Goal: Information Seeking & Learning: Learn about a topic

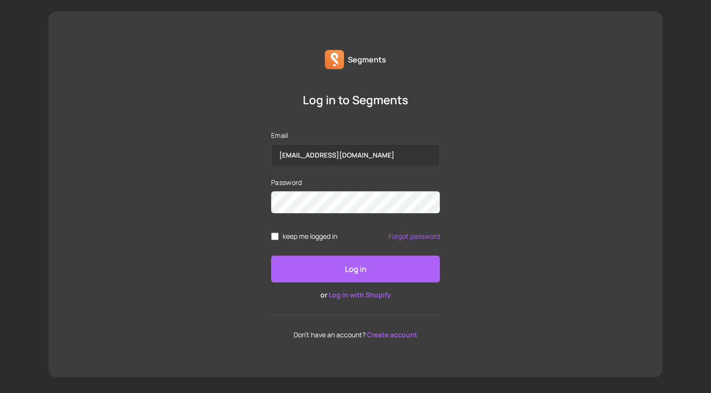
drag, startPoint x: 0, startPoint y: 0, endPoint x: 326, endPoint y: 269, distance: 422.9
click at [326, 269] on button "Log in" at bounding box center [355, 268] width 169 height 27
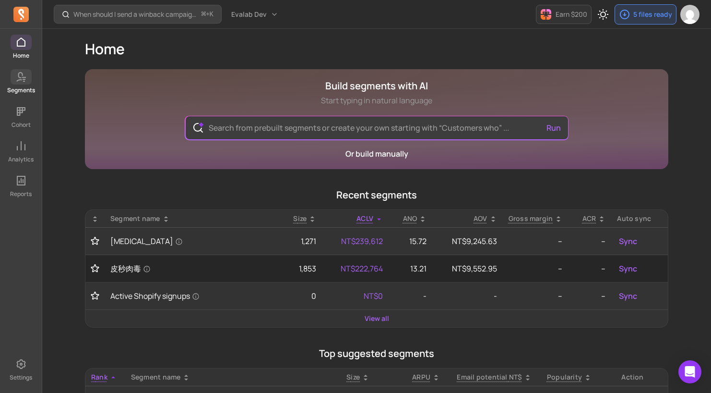
click at [15, 75] on icon at bounding box center [21, 77] width 12 height 12
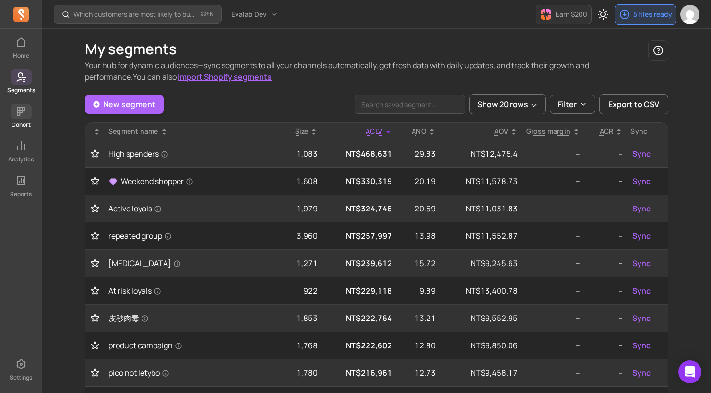
click at [22, 116] on icon at bounding box center [21, 112] width 12 height 12
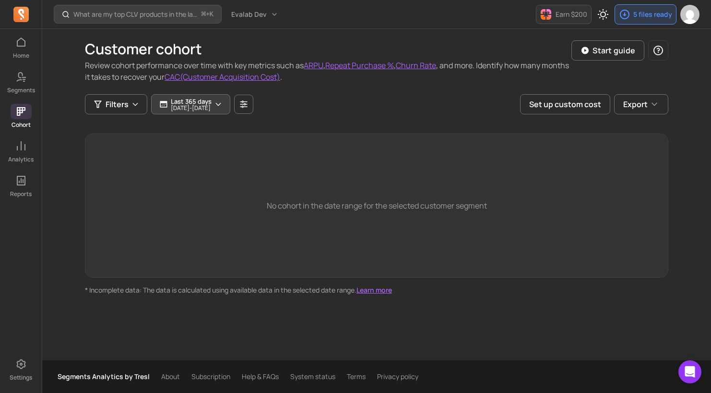
click at [197, 108] on p "[DATE] - [DATE]" at bounding box center [191, 108] width 41 height 6
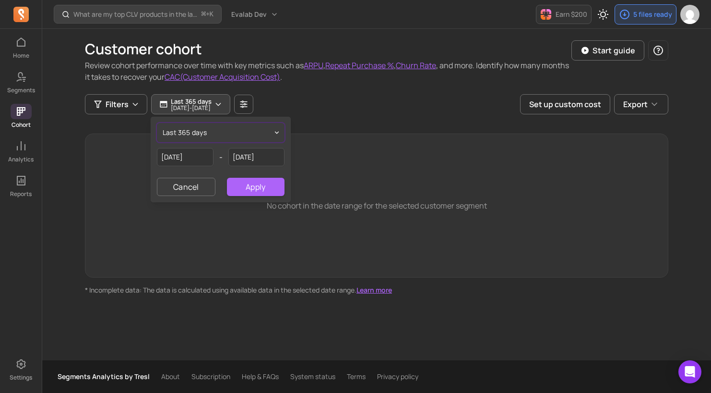
click at [193, 130] on span "last 365 days" at bounding box center [185, 133] width 44 height 10
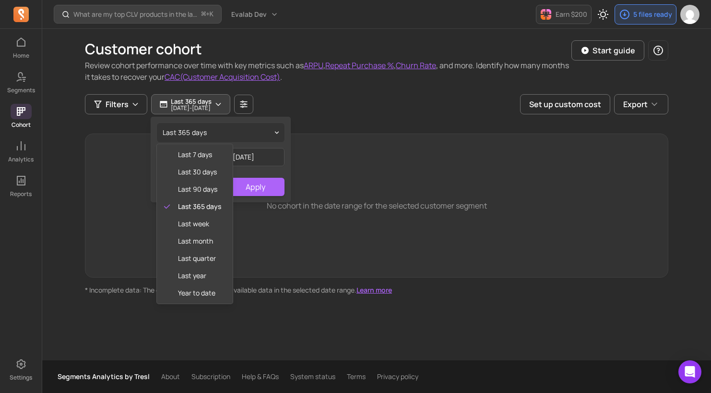
click at [255, 150] on div "last 365 days last 7 days last 30 days last 90 days last 365 days last week las…" at bounding box center [220, 159] width 139 height 84
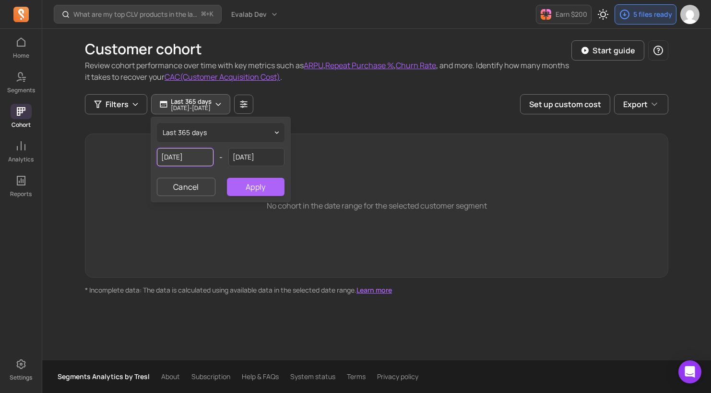
select select "2024"
select select "October"
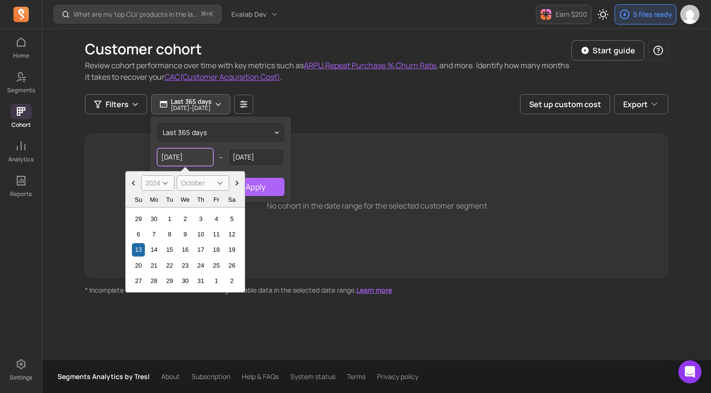
click at [167, 157] on input "[DATE]" at bounding box center [185, 157] width 57 height 18
click at [157, 182] on select "2000 2001 2002 2003 2004 2005 2006 2007 2008 2009 2010 2011 2012 2013 2014 2015…" at bounding box center [158, 182] width 34 height 15
select select "2023"
click at [141, 175] on select "2000 2001 2002 2003 2004 2005 2006 2007 2008 2009 2010 2011 2012 2013 2014 2015…" at bounding box center [158, 182] width 34 height 15
click at [214, 234] on div "13" at bounding box center [216, 234] width 13 height 13
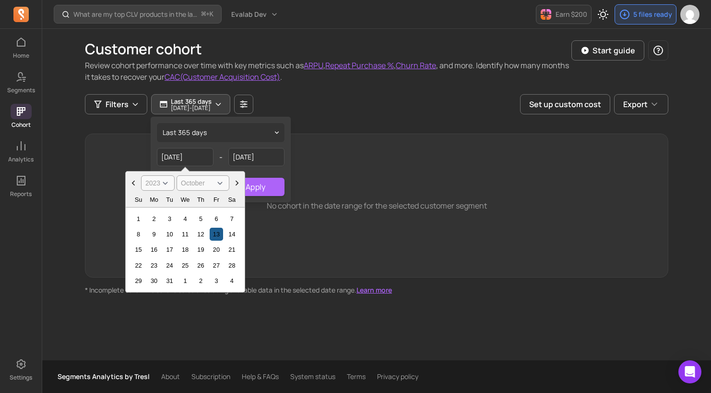
type input "[DATE]"
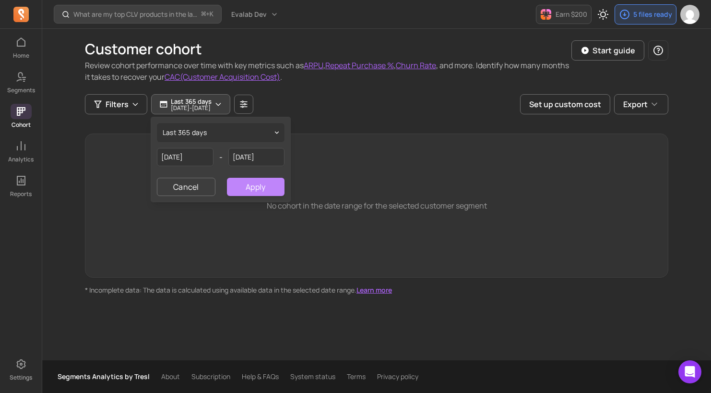
click at [250, 193] on button "Apply" at bounding box center [256, 187] width 58 height 18
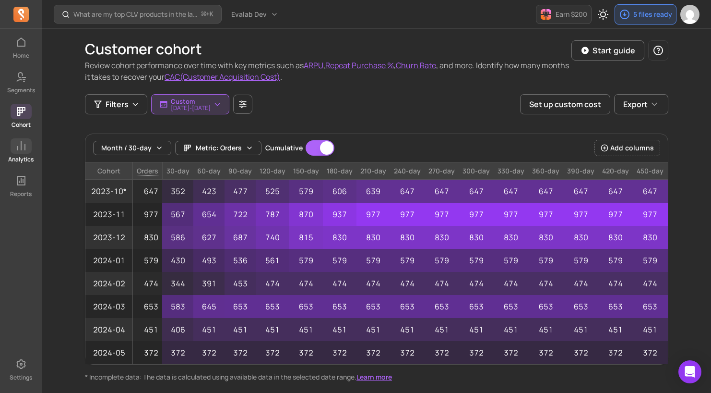
click at [16, 147] on icon at bounding box center [21, 146] width 12 height 12
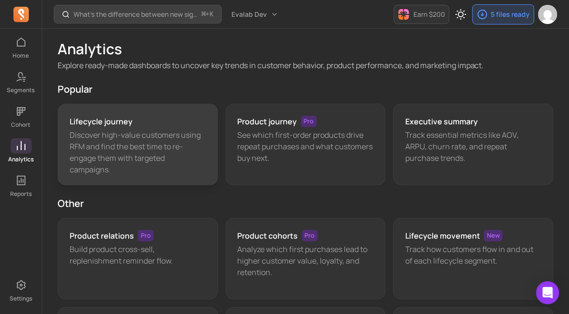
click at [167, 145] on p "Discover high-value customers using RFM and find the best time to re-engage the…" at bounding box center [138, 152] width 136 height 46
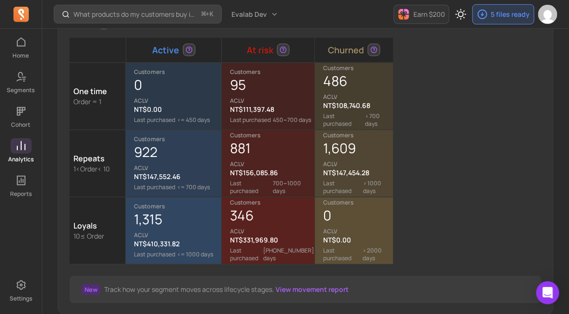
scroll to position [156, 0]
